Goal: Communication & Community: Answer question/provide support

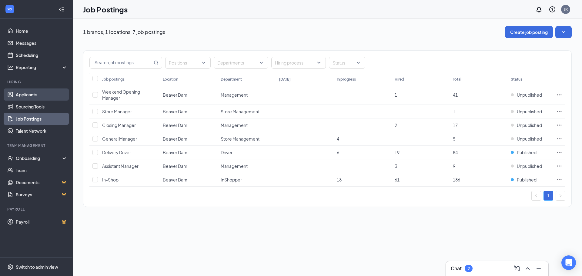
click at [28, 93] on link "Applicants" at bounding box center [42, 94] width 52 height 12
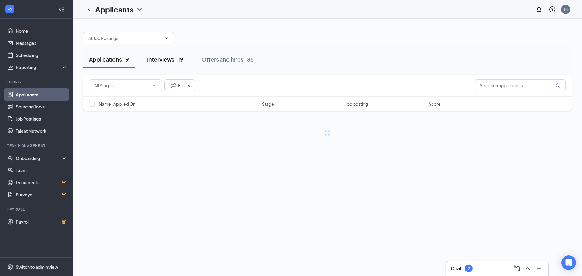
drag, startPoint x: 163, startPoint y: 57, endPoint x: 185, endPoint y: 116, distance: 62.9
click at [163, 58] on div "Interviews · 19" at bounding box center [165, 59] width 36 height 8
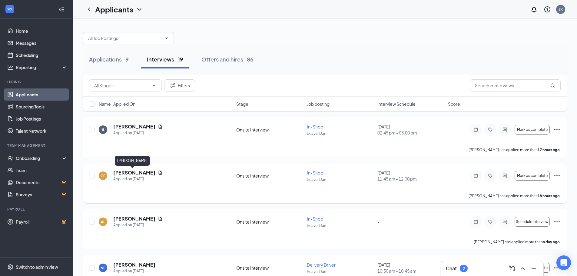
click at [128, 172] on h5 "[PERSON_NAME]" at bounding box center [134, 172] width 42 height 7
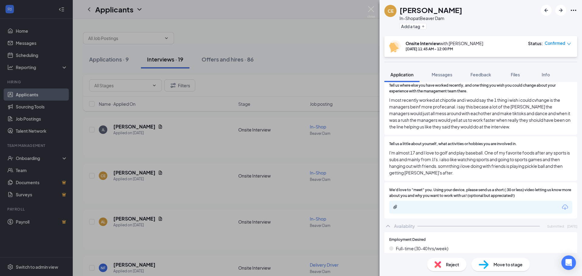
scroll to position [394, 0]
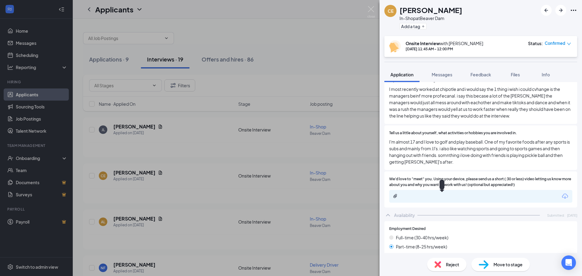
click at [484, 197] on div at bounding box center [442, 196] width 98 height 5
click at [396, 197] on icon "Paperclip" at bounding box center [395, 196] width 4 height 4
click at [562, 197] on icon "Download" at bounding box center [564, 196] width 7 height 7
click at [561, 197] on icon "Download" at bounding box center [564, 196] width 7 height 7
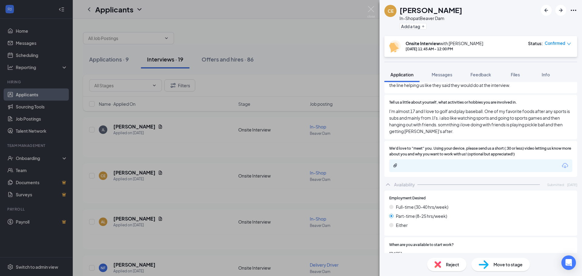
scroll to position [423, 0]
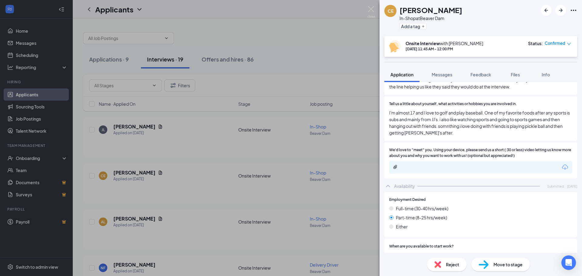
click at [248, 146] on div "[PERSON_NAME] In-Shop at [GEOGRAPHIC_DATA] Add a tag Onsite Interview with [PER…" at bounding box center [291, 138] width 582 height 276
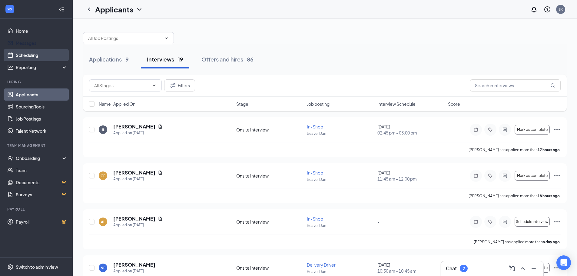
drag, startPoint x: 29, startPoint y: 45, endPoint x: 34, endPoint y: 56, distance: 12.6
click at [29, 45] on link "Messages" at bounding box center [42, 43] width 52 height 12
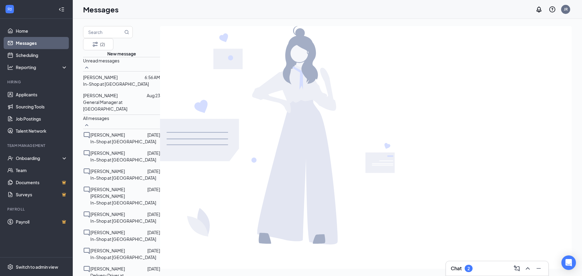
click at [137, 108] on p "General Manager at [GEOGRAPHIC_DATA]" at bounding box center [121, 105] width 77 height 13
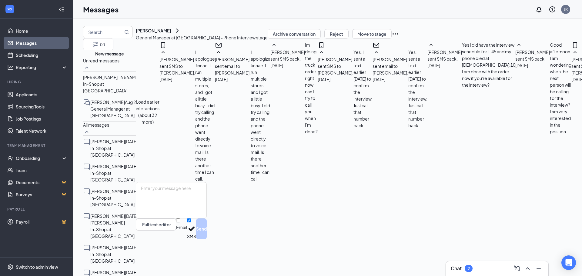
scroll to position [182, 0]
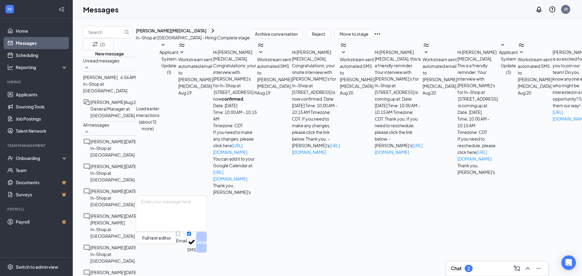
scroll to position [41, 0]
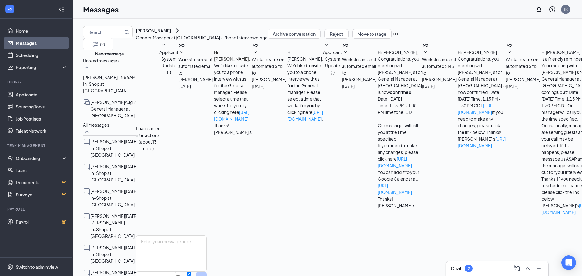
scroll to position [424, 0]
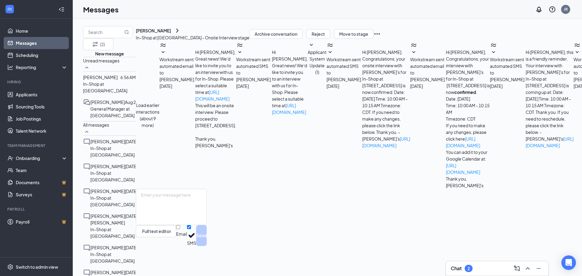
scroll to position [108, 0]
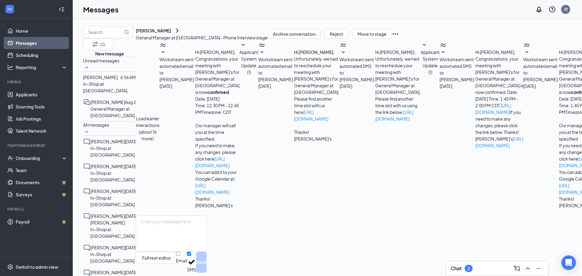
scroll to position [96, 0]
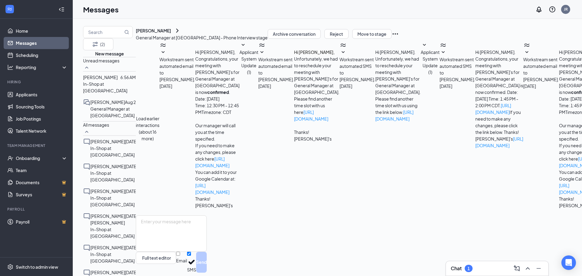
scroll to position [96, 0]
click at [134, 155] on div "[DATE] 8:45 AM" at bounding box center [137, 150] width 30 height 12
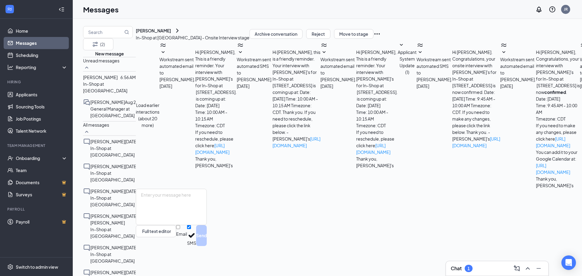
scroll to position [91, 0]
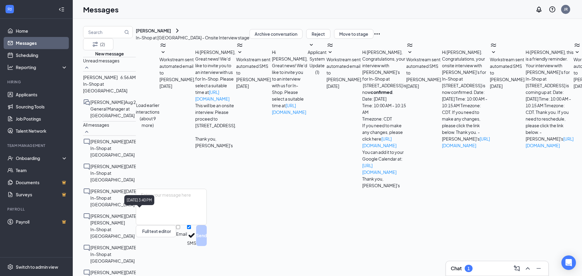
scroll to position [108, 0]
click at [133, 196] on div "[DATE] 3:40 PM" at bounding box center [139, 200] width 30 height 10
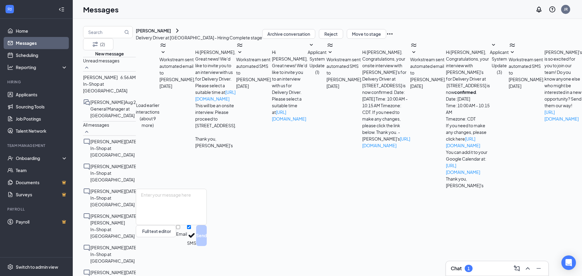
scroll to position [41, 0]
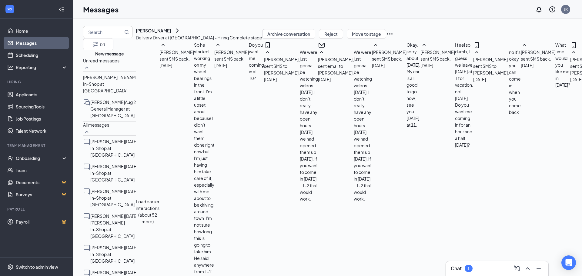
scroll to position [454, 0]
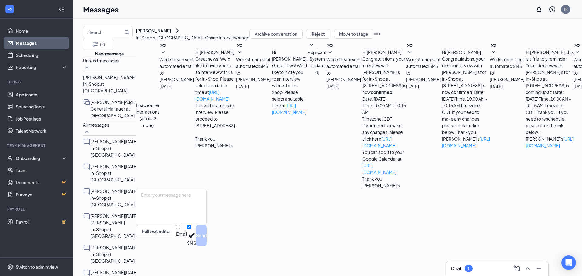
scroll to position [108, 0]
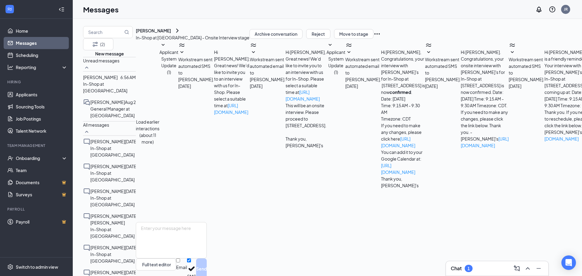
drag, startPoint x: 280, startPoint y: 155, endPoint x: 462, endPoint y: 173, distance: 183.0
copy span "We apologize for the inconvenience, at this time the inshop position has been f…"
drag, startPoint x: 43, startPoint y: 95, endPoint x: 46, endPoint y: 95, distance: 3.0
click at [43, 95] on link "Applicants" at bounding box center [42, 94] width 52 height 12
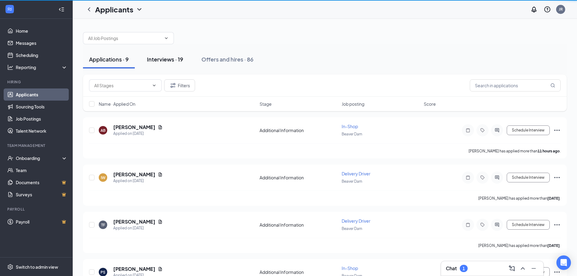
click at [173, 63] on div "Interviews · 19" at bounding box center [165, 59] width 36 height 8
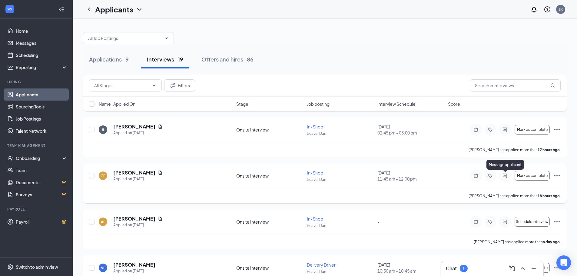
click at [504, 174] on icon "ActiveChat" at bounding box center [505, 176] width 4 height 4
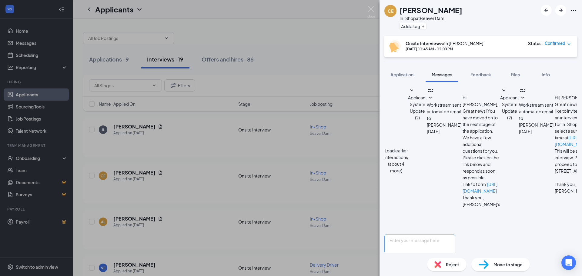
scroll to position [111, 0]
click at [426, 234] on textarea at bounding box center [419, 252] width 71 height 36
paste textarea "We apologize for the inconvenience, at this time the inshop position has been f…"
type textarea "We apologize for the inconvenience, at this time the inshop position has been f…"
drag, startPoint x: 551, startPoint y: 242, endPoint x: 492, endPoint y: 242, distance: 58.8
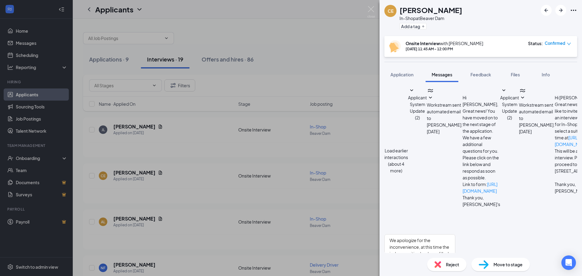
click at [455, 271] on button "Send" at bounding box center [449, 281] width 11 height 21
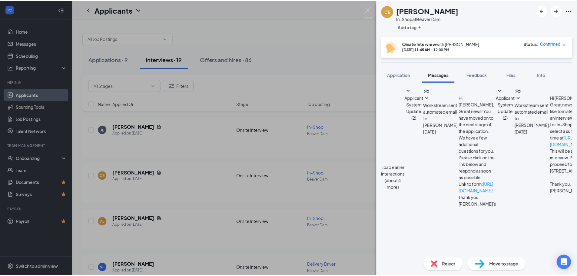
scroll to position [189, 0]
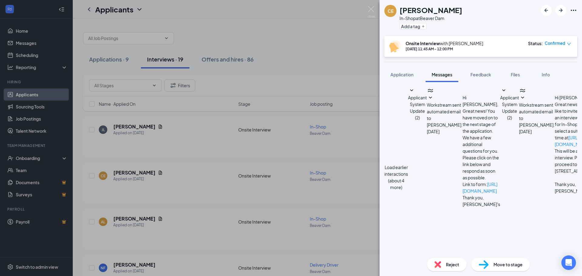
click at [229, 133] on div "[PERSON_NAME] In-Shop at [GEOGRAPHIC_DATA] Add a tag Onsite Interview with [PER…" at bounding box center [291, 138] width 582 height 276
